Goal: Check status: Check status

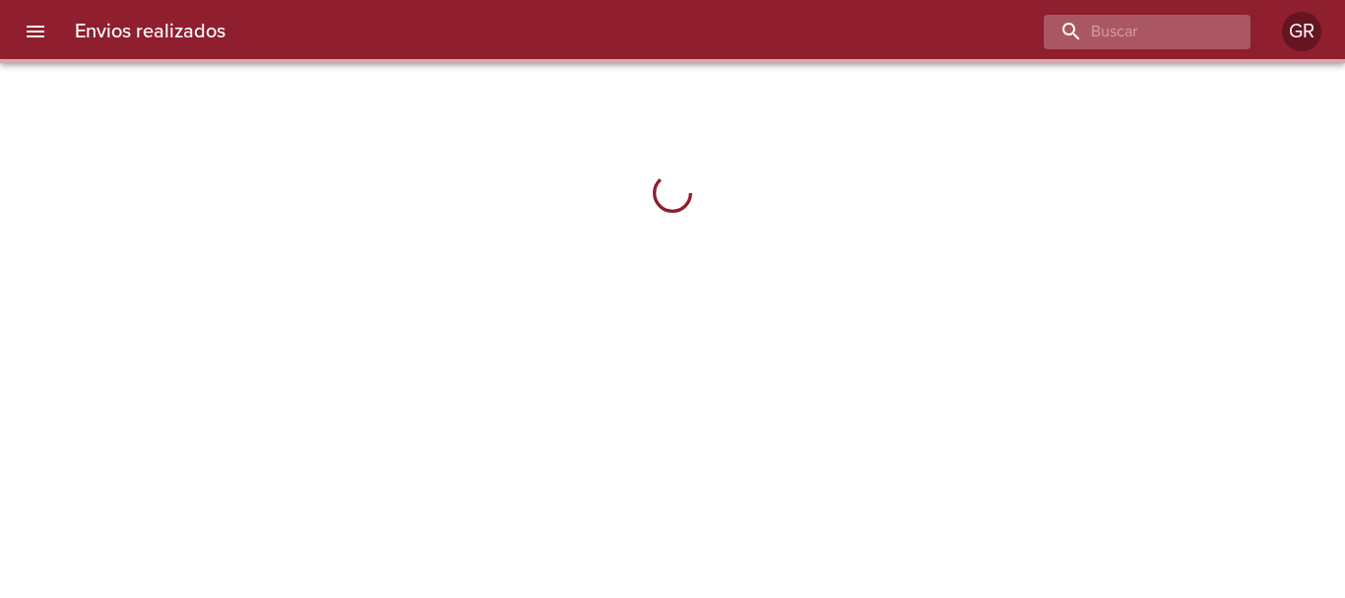
click at [1108, 34] on input "buscar" at bounding box center [1129, 32] width 173 height 34
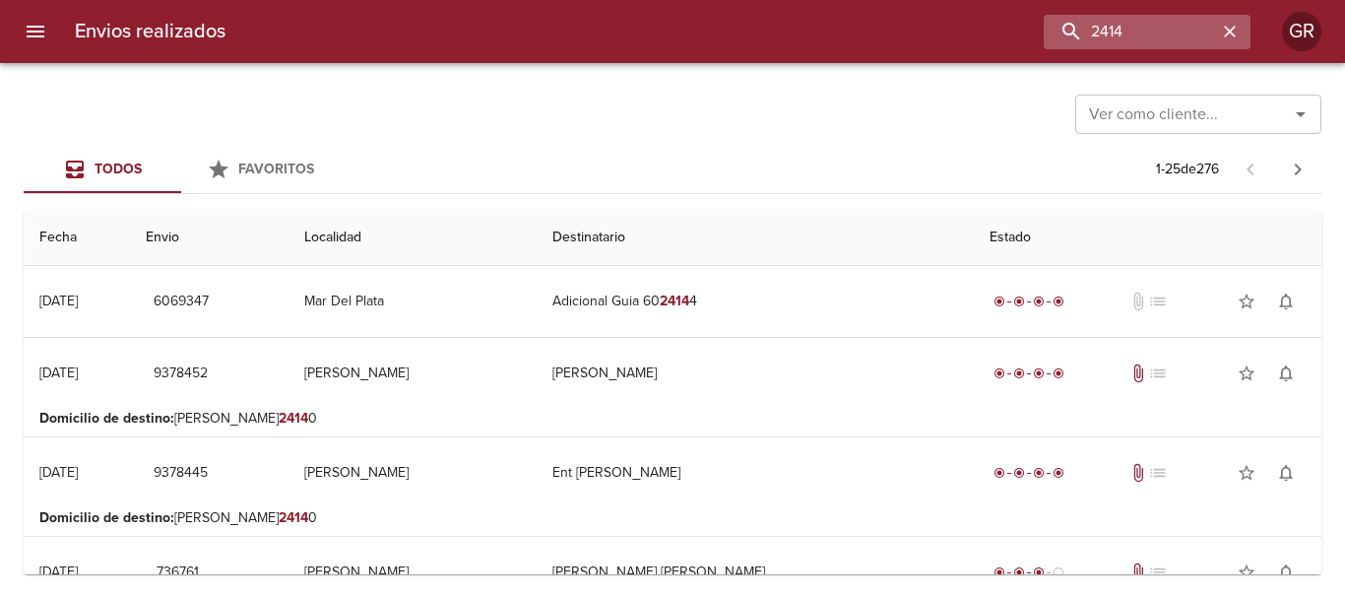
click at [1067, 33] on input "2414" at bounding box center [1129, 32] width 173 height 34
click at [1061, 32] on input "2414" at bounding box center [1129, 32] width 173 height 34
click at [1018, 32] on input "2414" at bounding box center [1091, 32] width 252 height 34
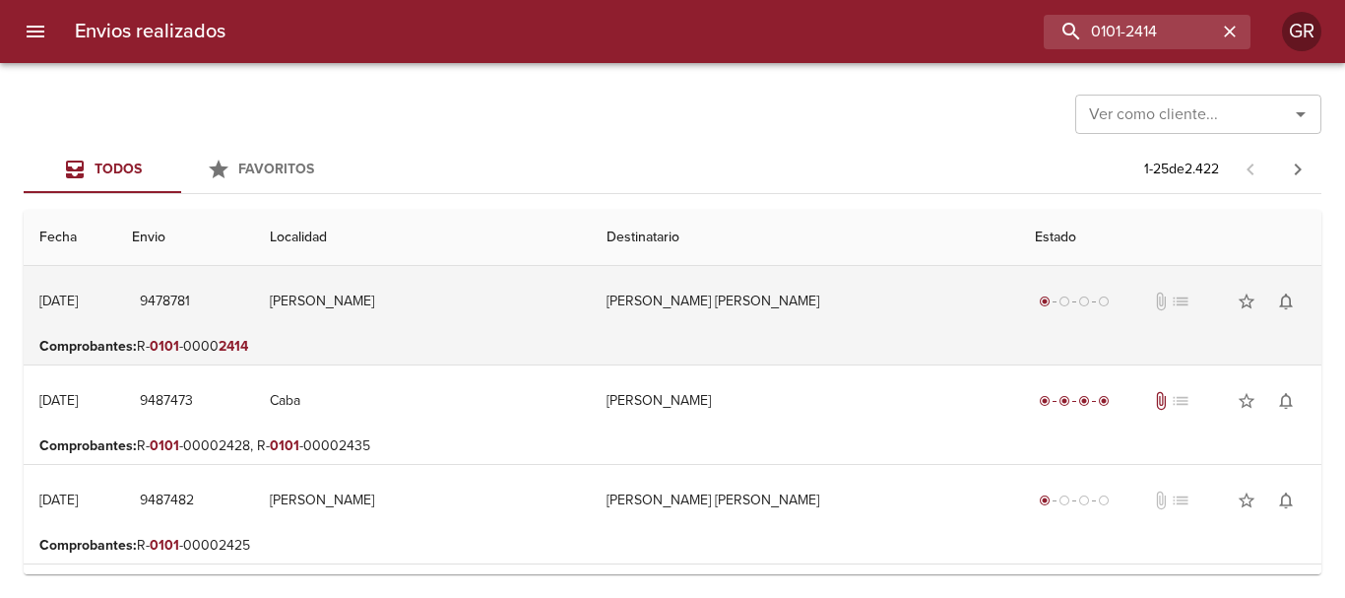
click at [484, 324] on td "[PERSON_NAME]" at bounding box center [422, 301] width 337 height 71
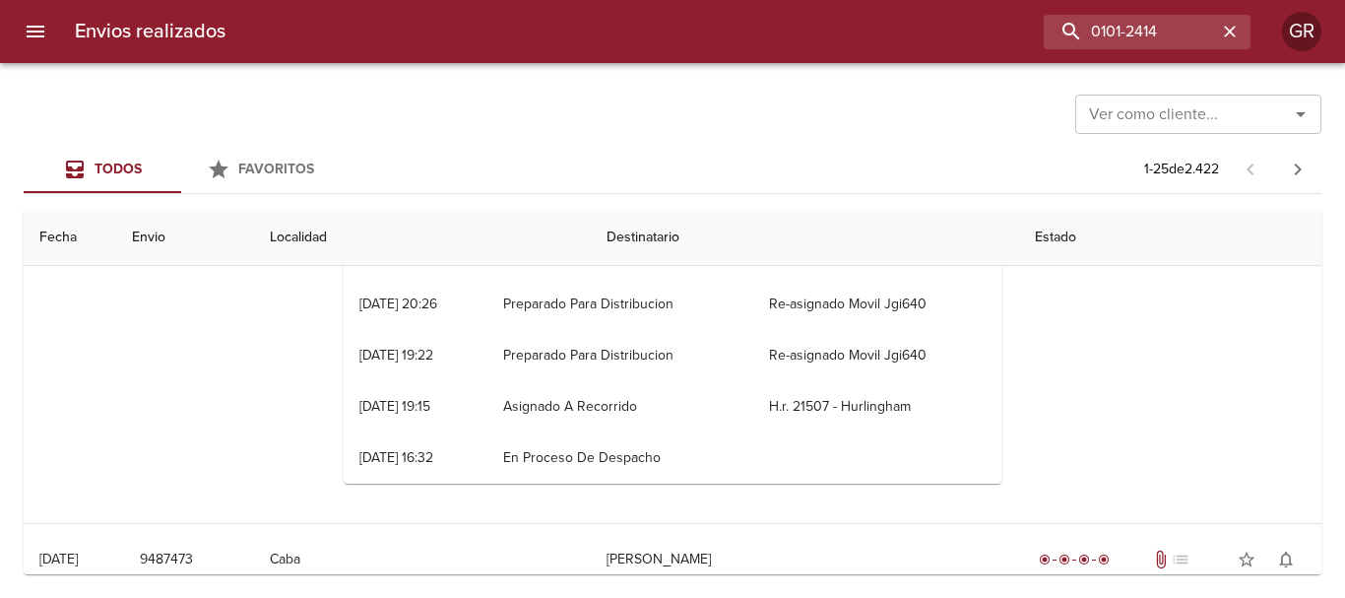
scroll to position [98, 0]
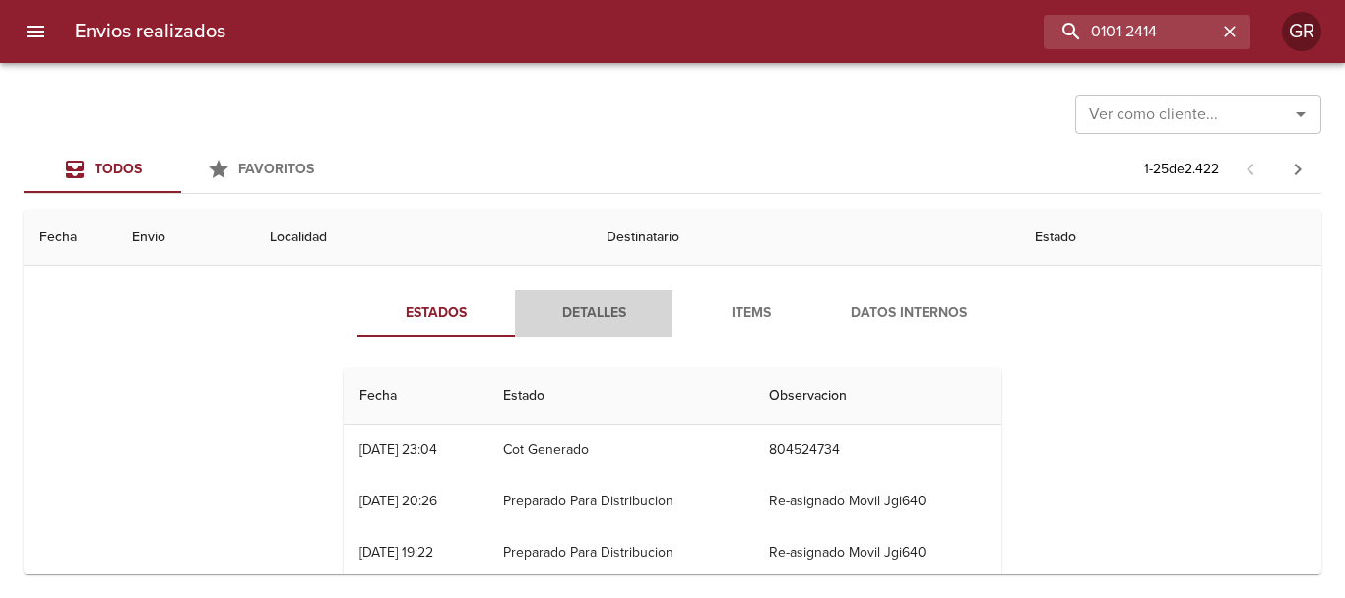
click at [592, 317] on span "Detalles" at bounding box center [594, 313] width 134 height 25
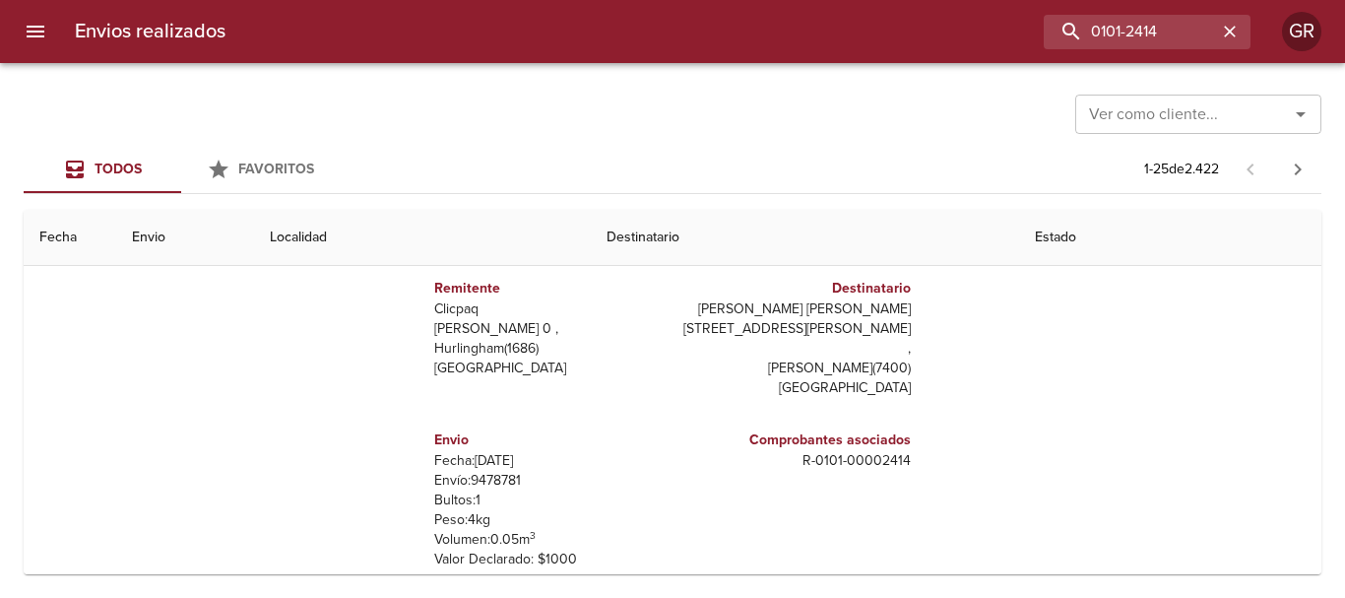
scroll to position [0, 0]
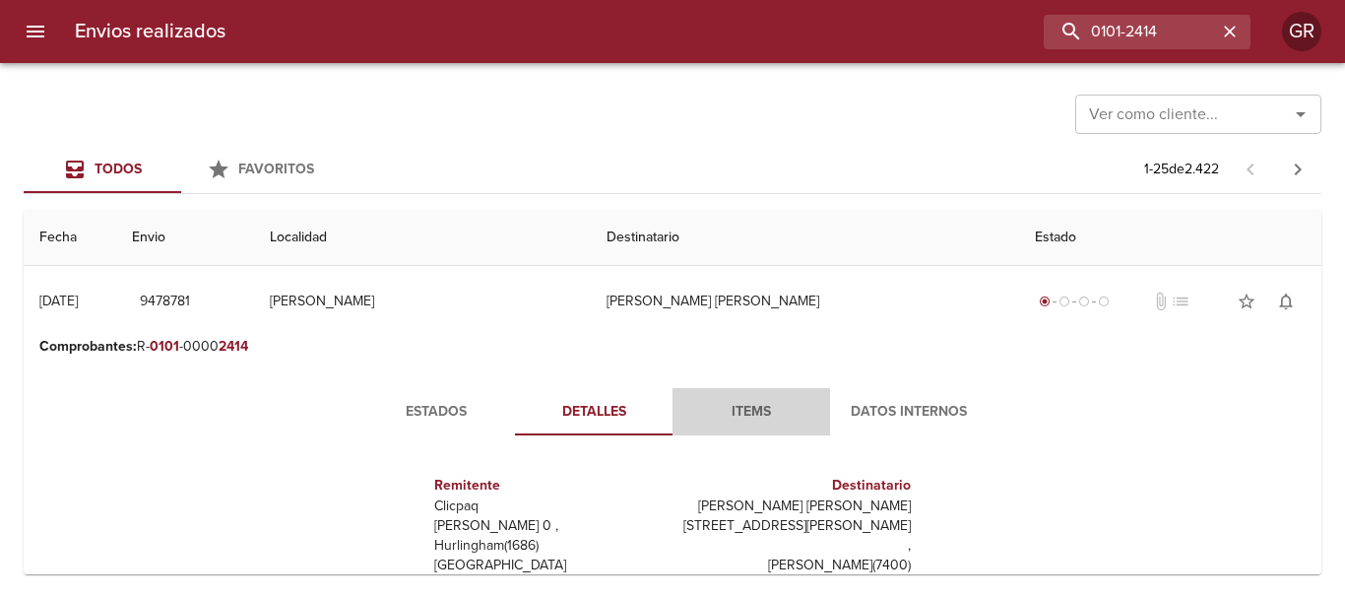
click at [751, 412] on span "Items" at bounding box center [751, 412] width 134 height 25
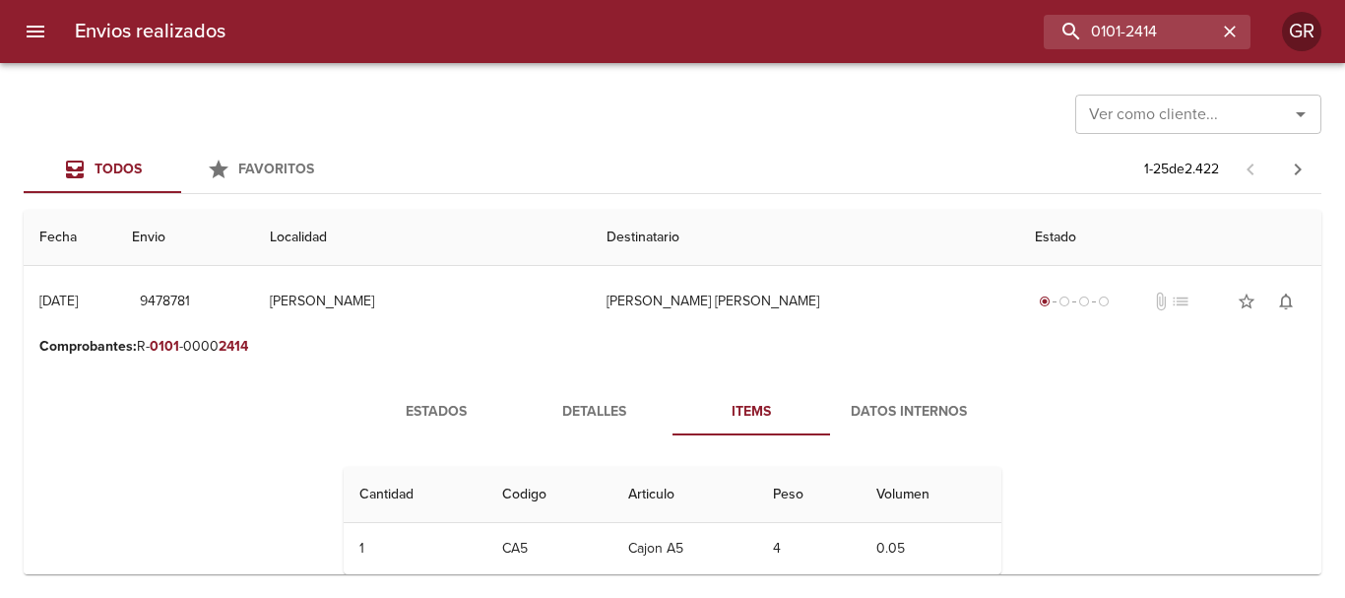
scroll to position [98, 0]
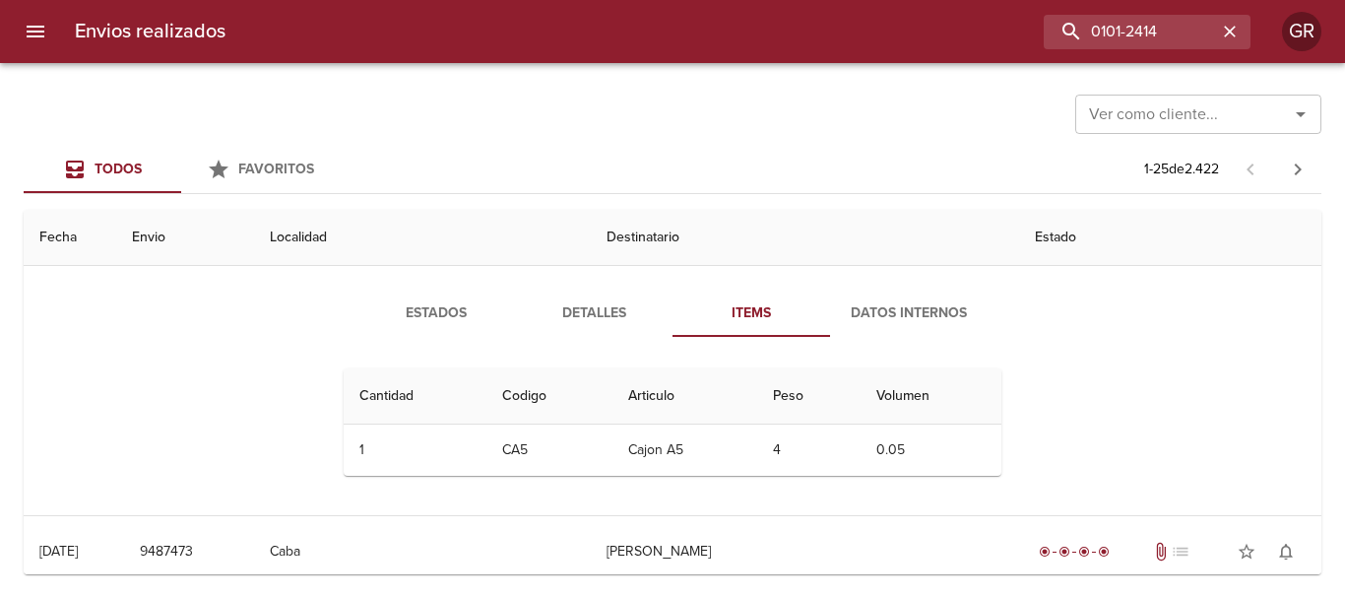
click at [917, 301] on span "Datos Internos" at bounding box center [909, 313] width 134 height 25
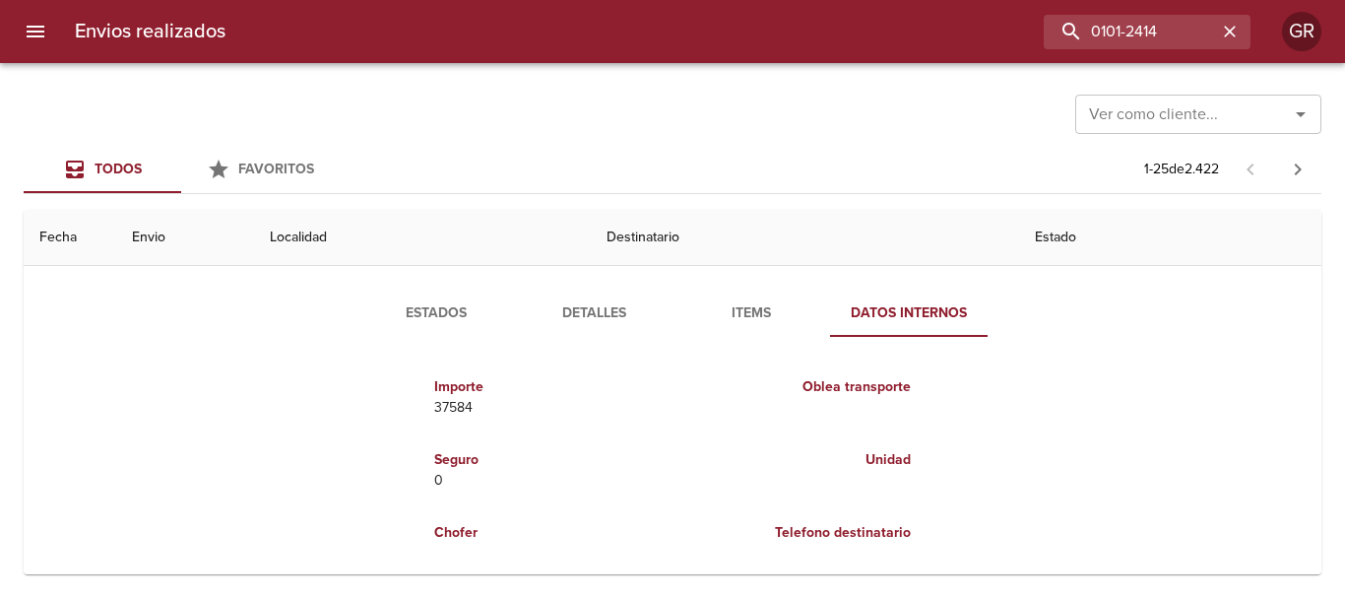
scroll to position [0, 0]
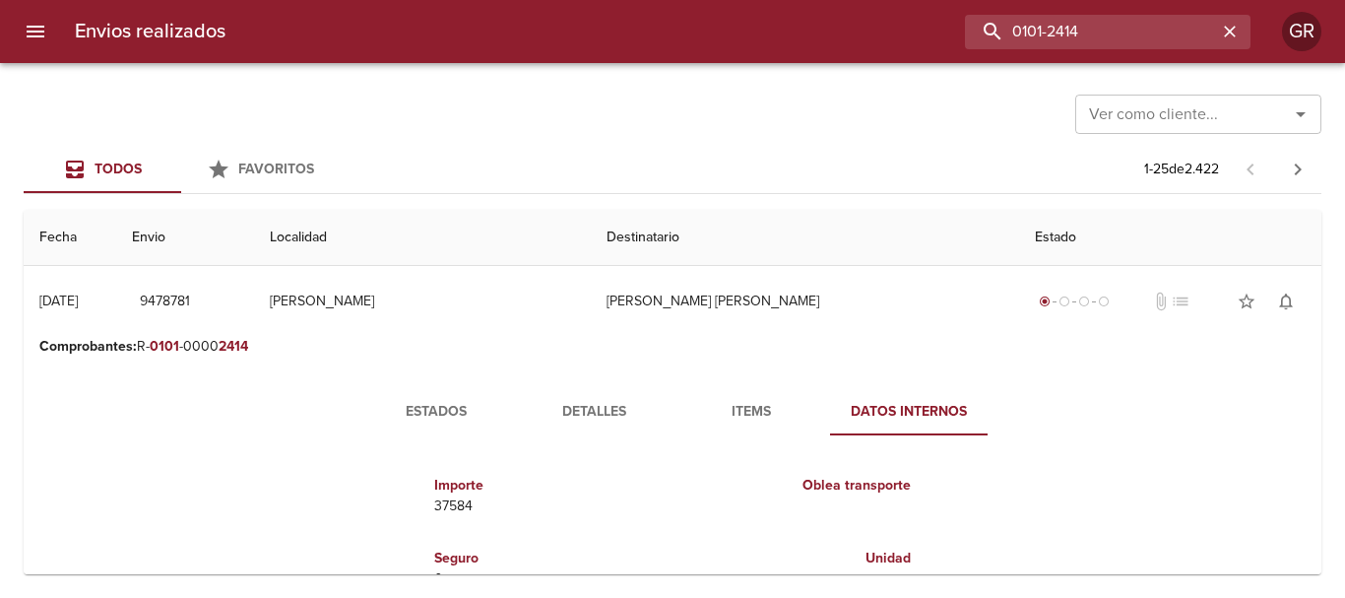
drag, startPoint x: 1171, startPoint y: 29, endPoint x: 933, endPoint y: 15, distance: 238.6
click at [933, 15] on div "0101-2414" at bounding box center [745, 32] width 1009 height 34
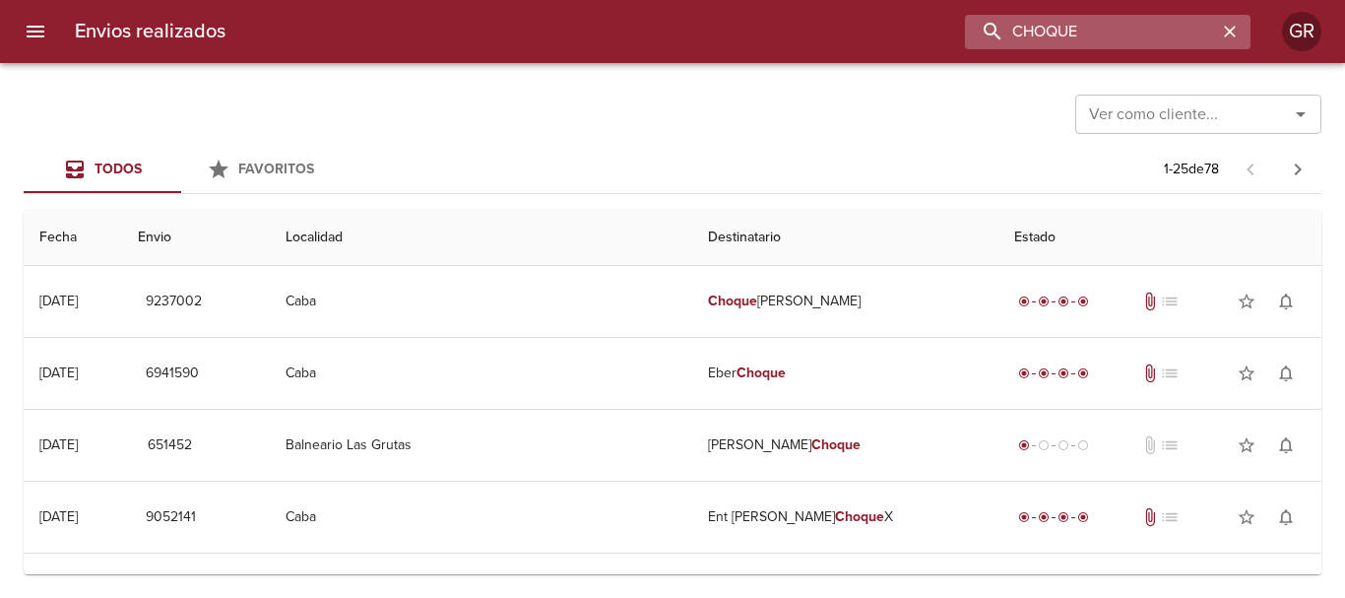
click at [1017, 28] on input "CHOQUE" at bounding box center [1091, 32] width 252 height 34
type input "[PERSON_NAME]"
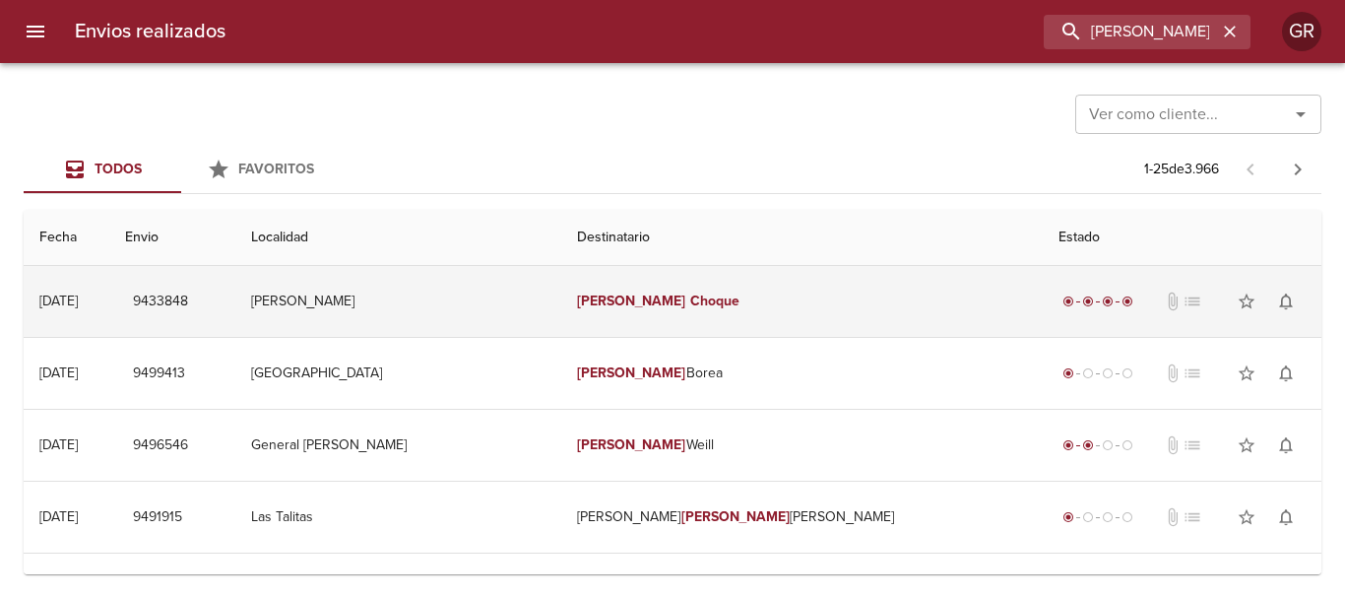
click at [834, 299] on td "[PERSON_NAME]" at bounding box center [801, 301] width 481 height 71
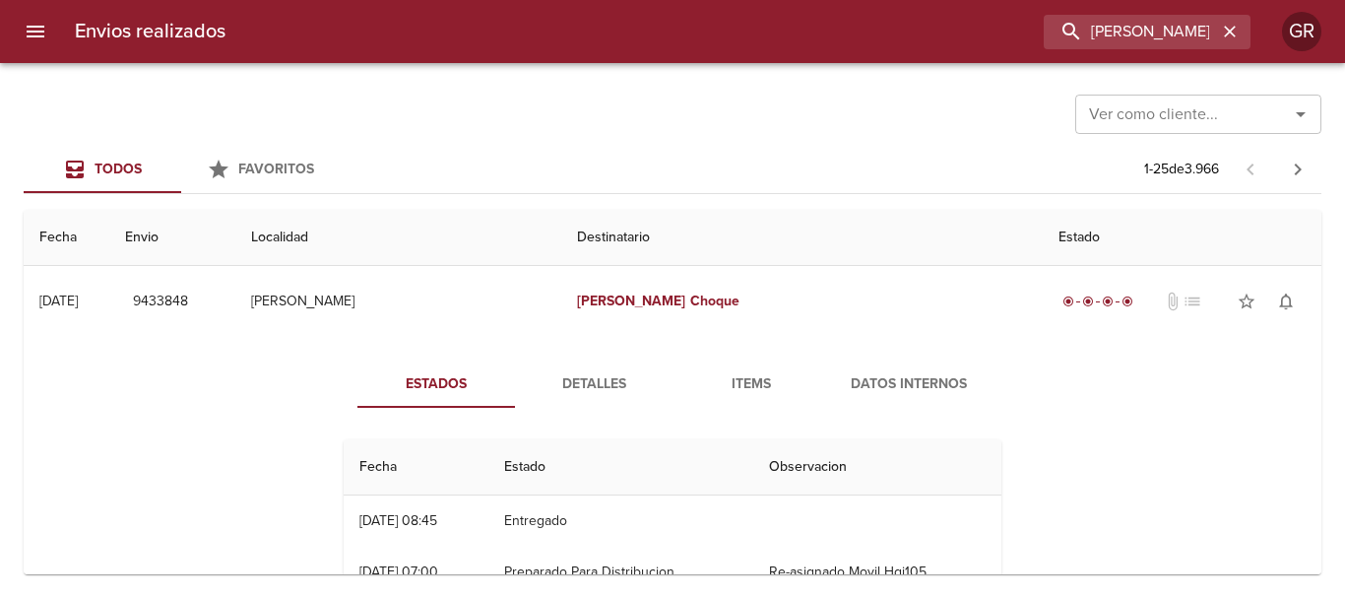
click at [761, 386] on span "Items" at bounding box center [751, 384] width 134 height 25
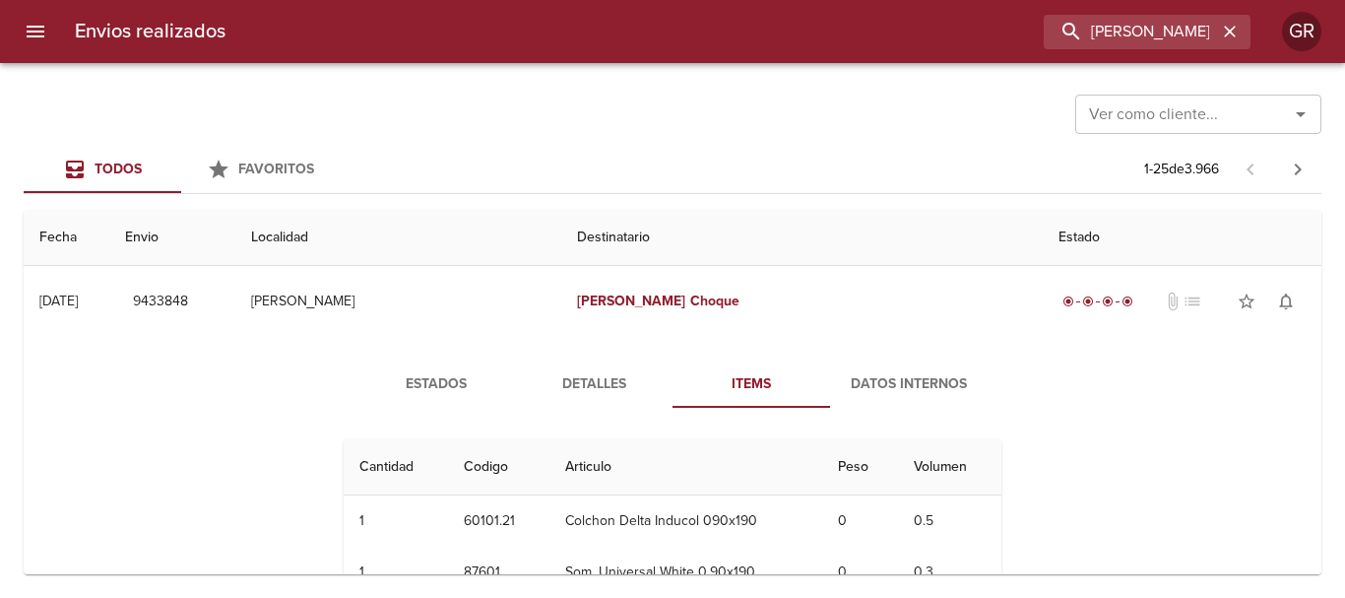
click at [888, 380] on span "Datos Internos" at bounding box center [909, 384] width 134 height 25
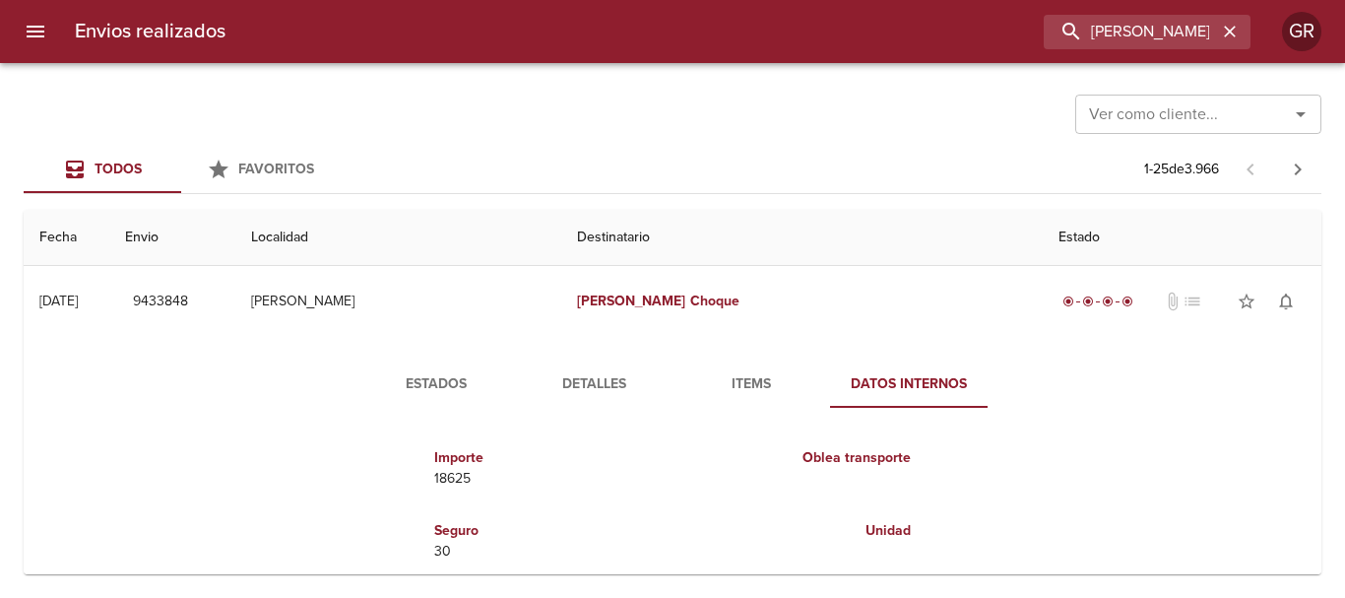
click at [585, 383] on span "Detalles" at bounding box center [594, 384] width 134 height 25
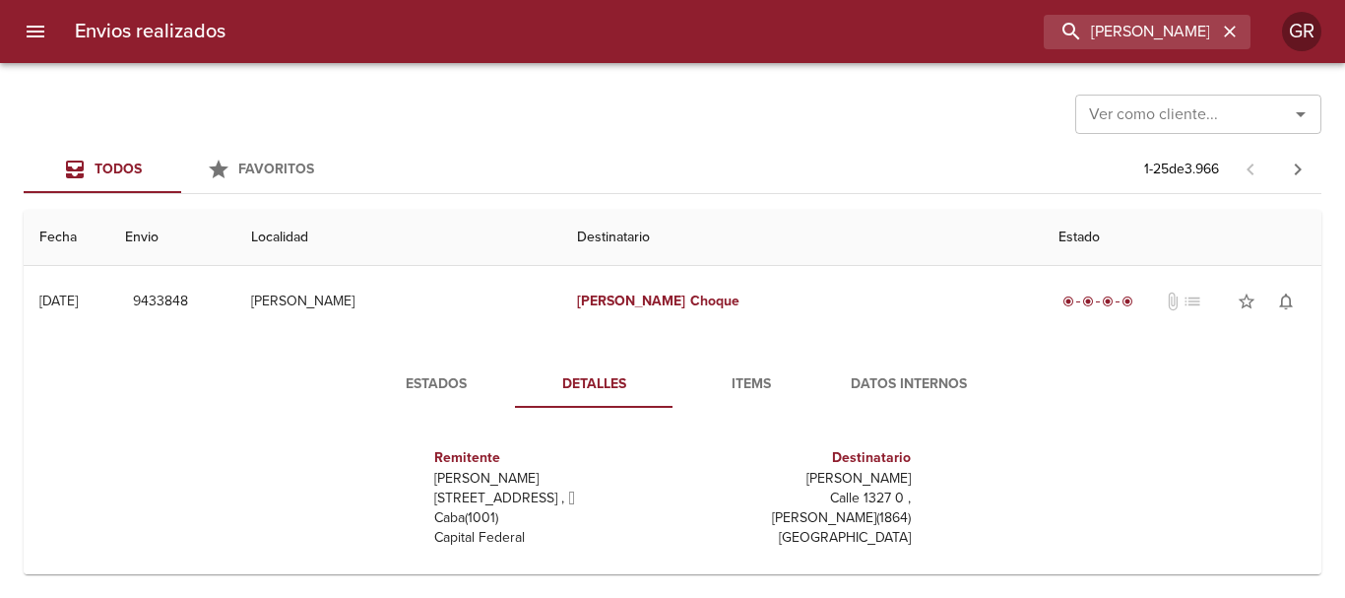
click at [884, 375] on span "Datos Internos" at bounding box center [909, 384] width 134 height 25
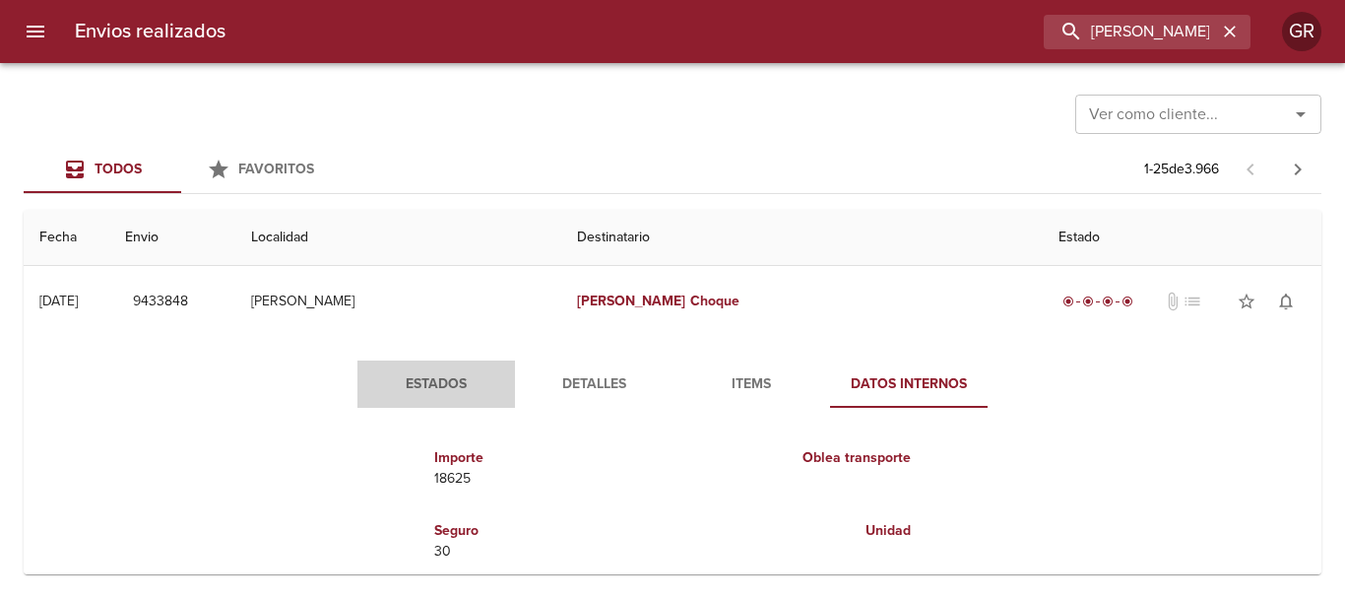
click at [416, 383] on span "Estados" at bounding box center [436, 384] width 134 height 25
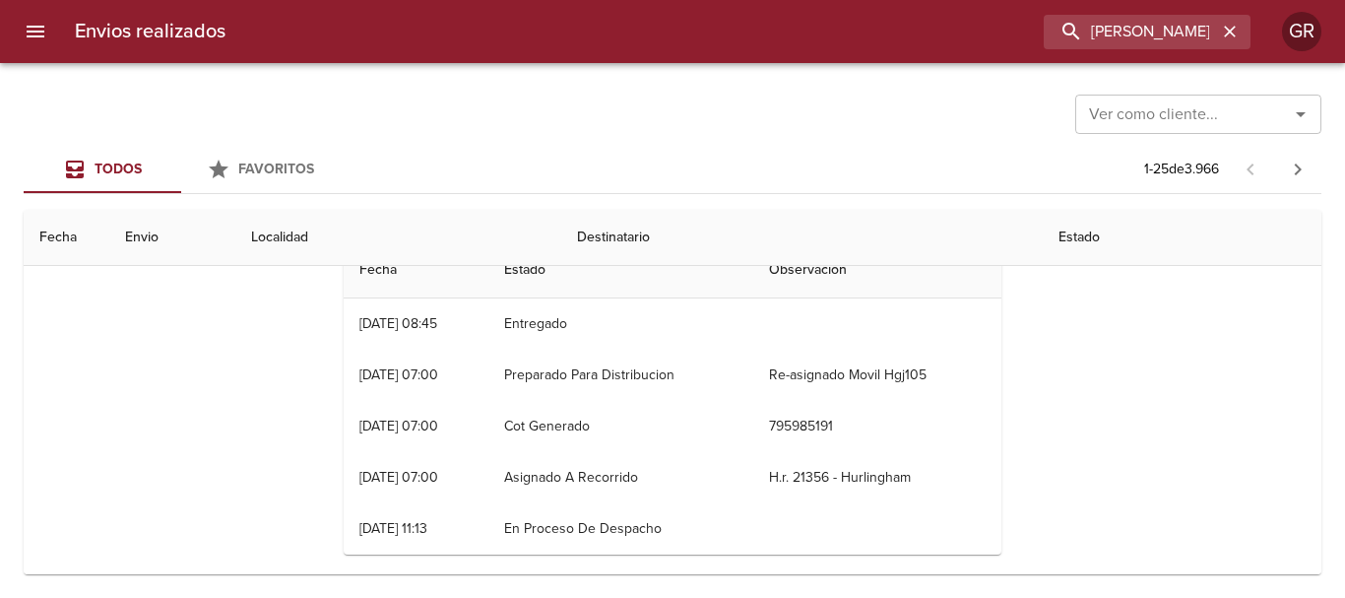
scroll to position [98, 0]
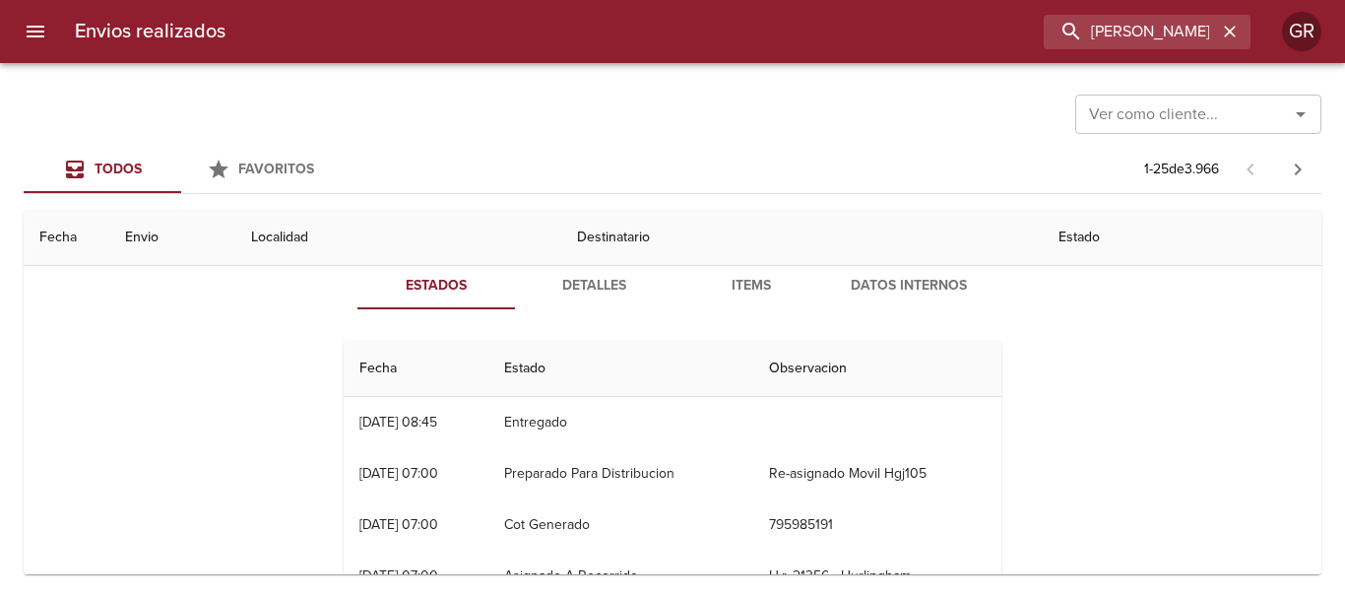
click at [579, 289] on span "Detalles" at bounding box center [594, 286] width 134 height 25
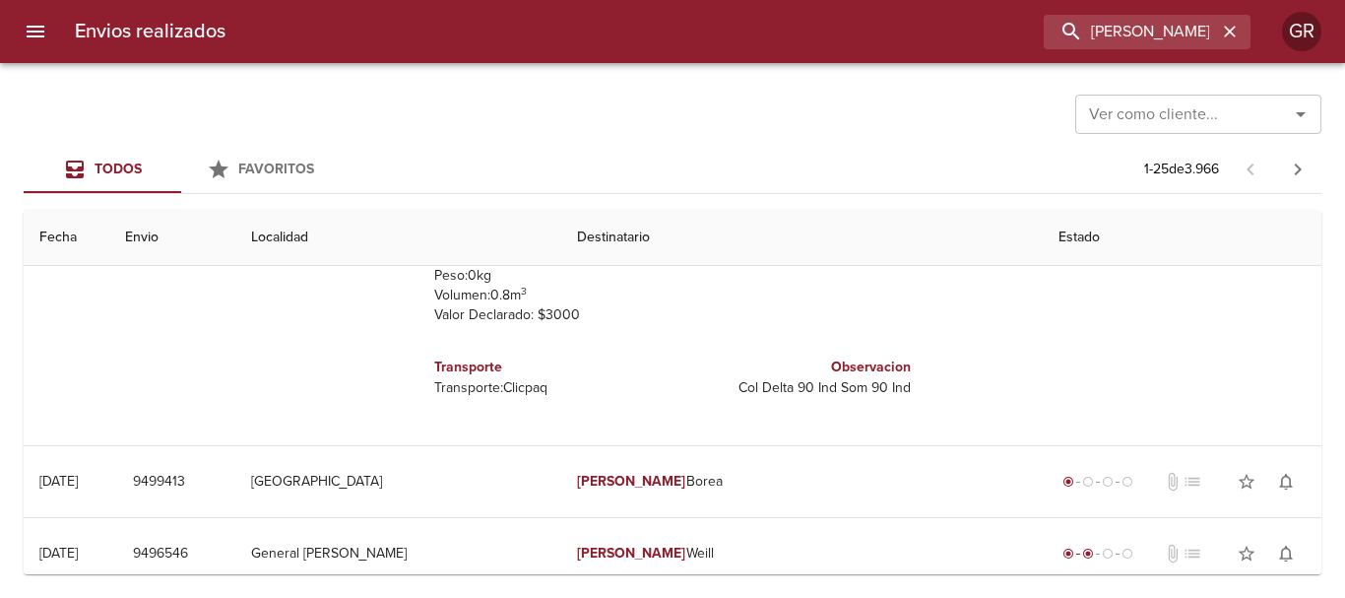
scroll to position [0, 0]
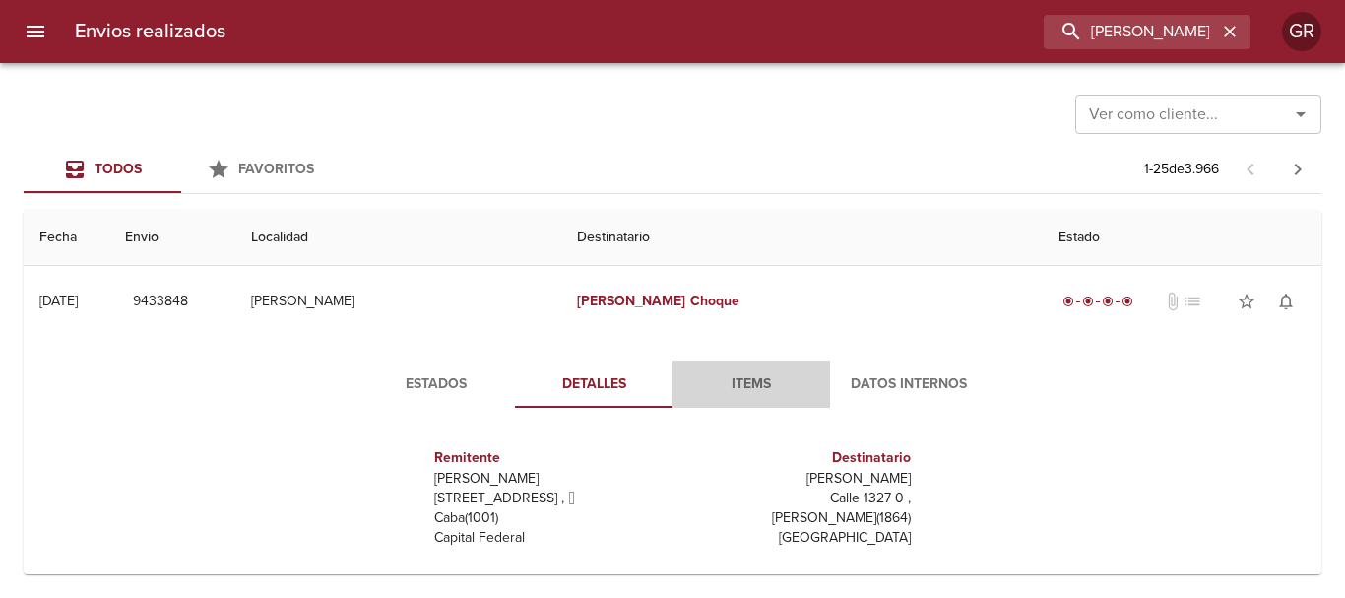
click at [724, 380] on span "Items" at bounding box center [751, 384] width 134 height 25
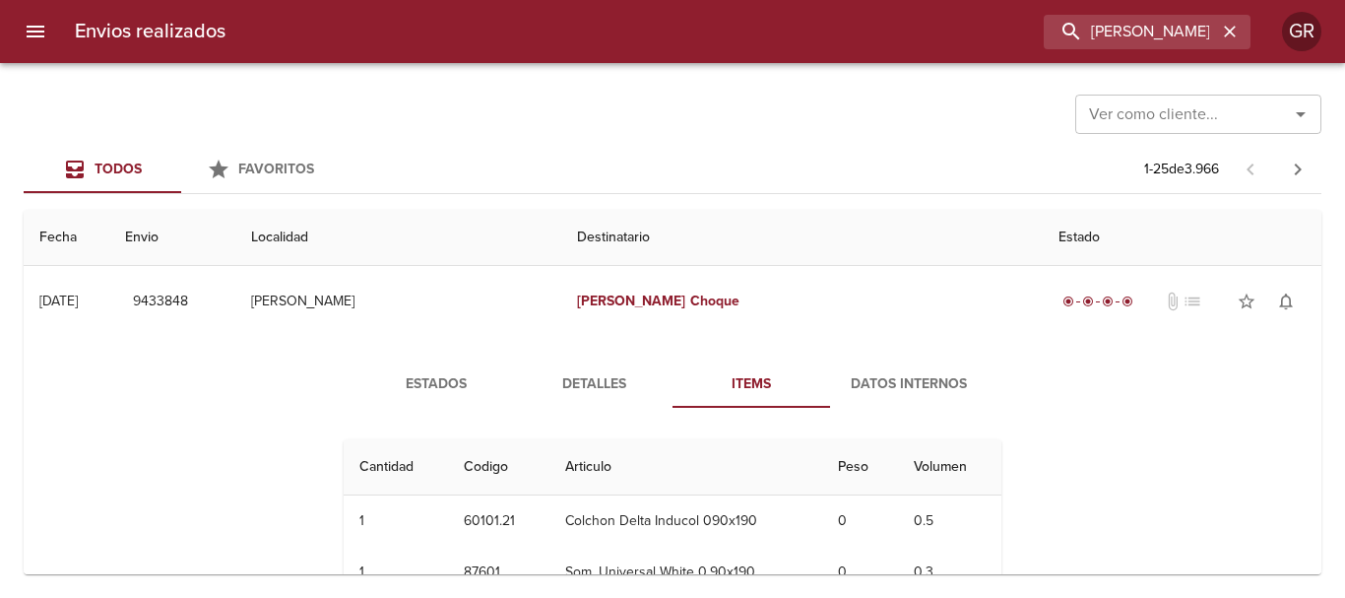
scroll to position [98, 0]
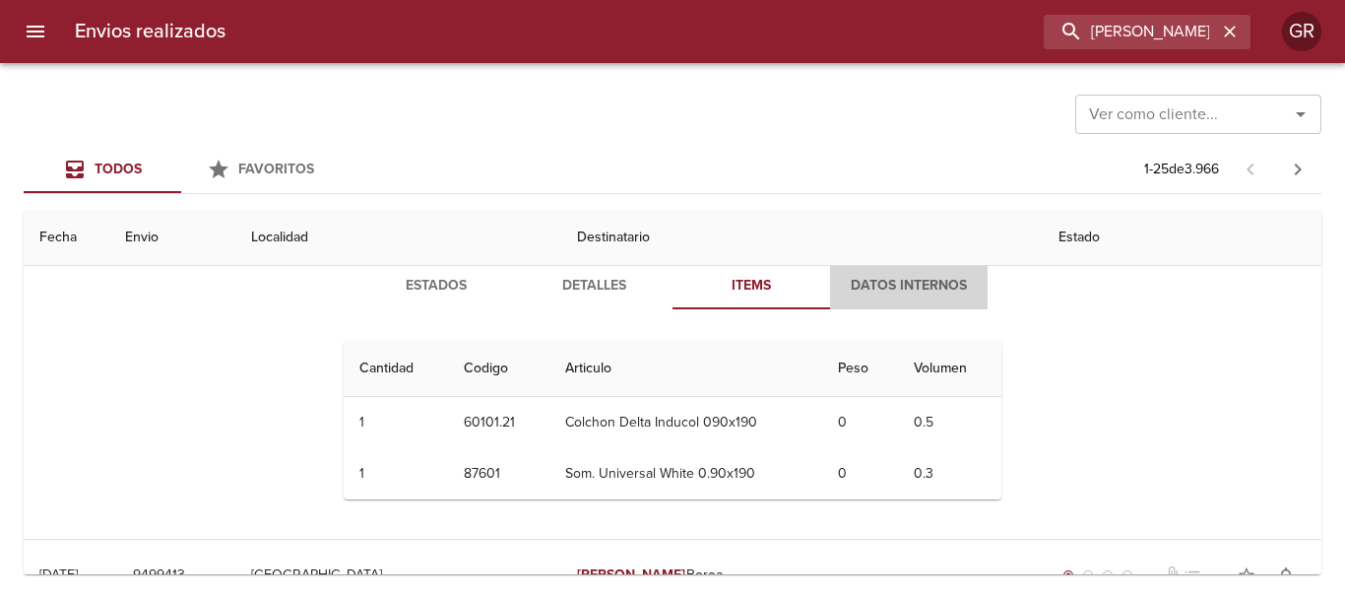
click at [877, 286] on span "Datos Internos" at bounding box center [909, 286] width 134 height 25
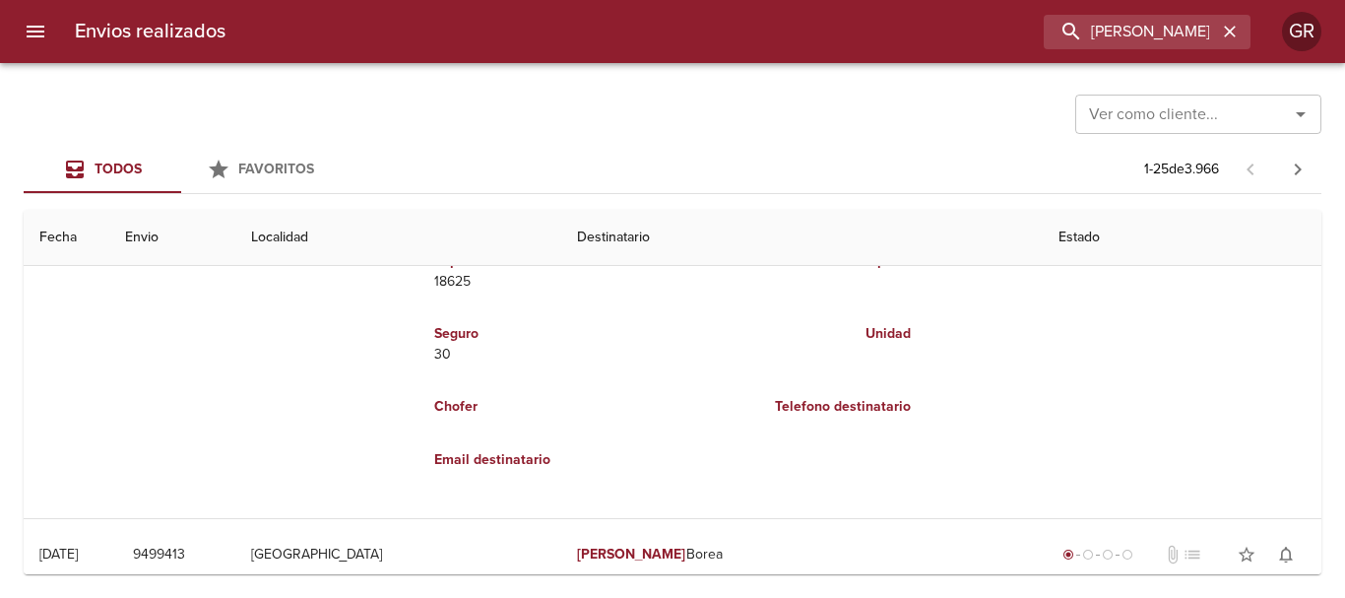
scroll to position [0, 0]
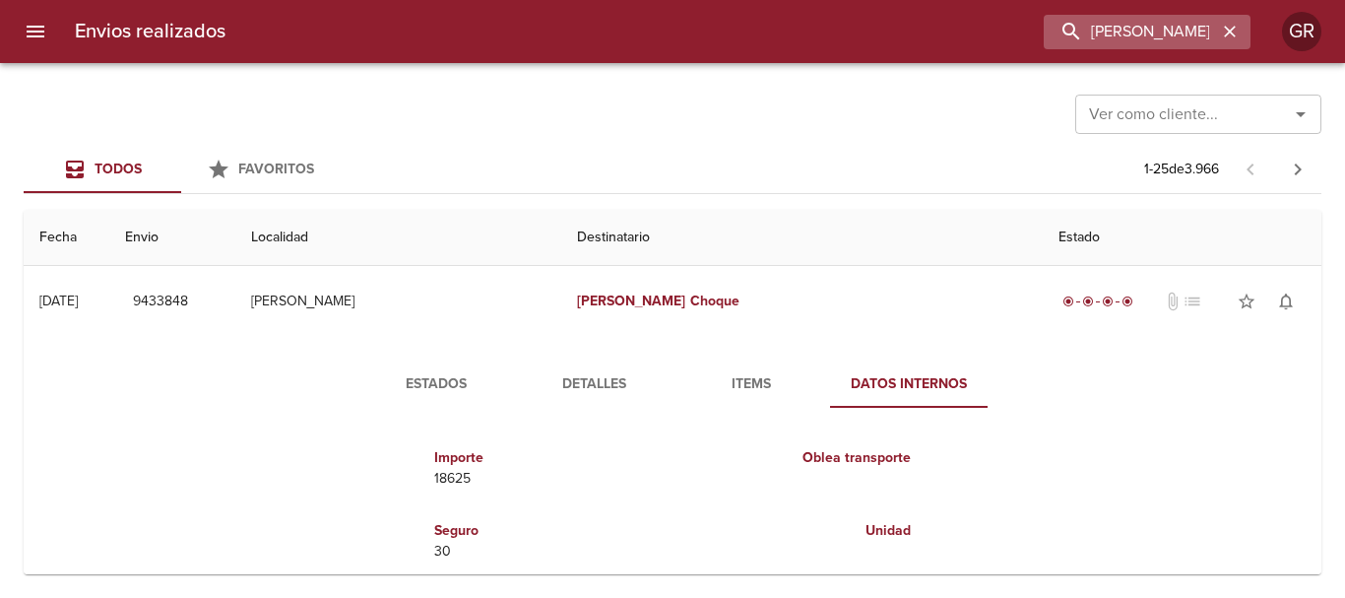
click at [1232, 32] on icon "button" at bounding box center [1230, 32] width 20 height 20
